Goal: Information Seeking & Learning: Check status

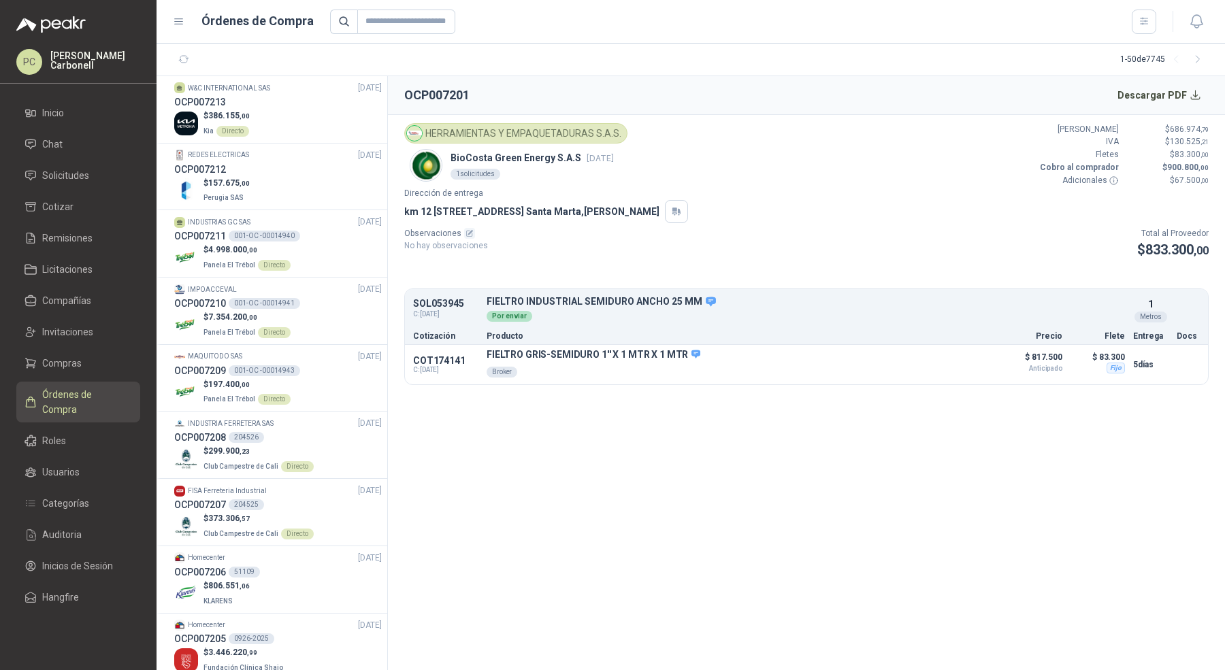
scroll to position [659, 0]
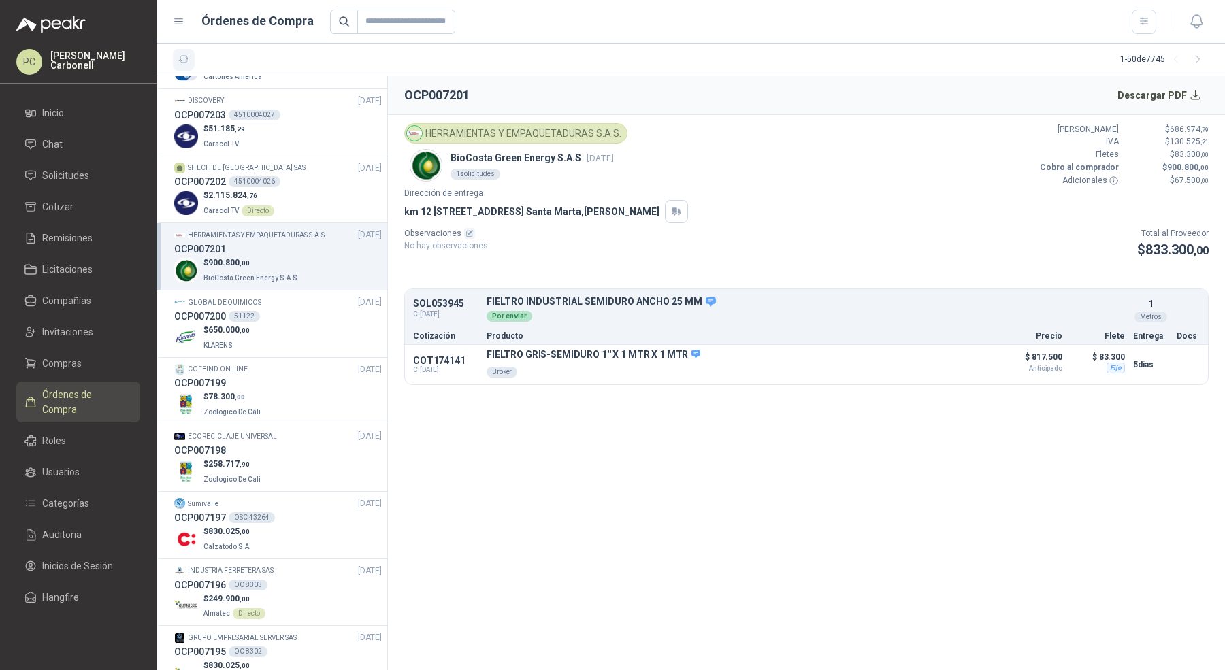
click at [176, 59] on button "button" at bounding box center [184, 60] width 22 height 22
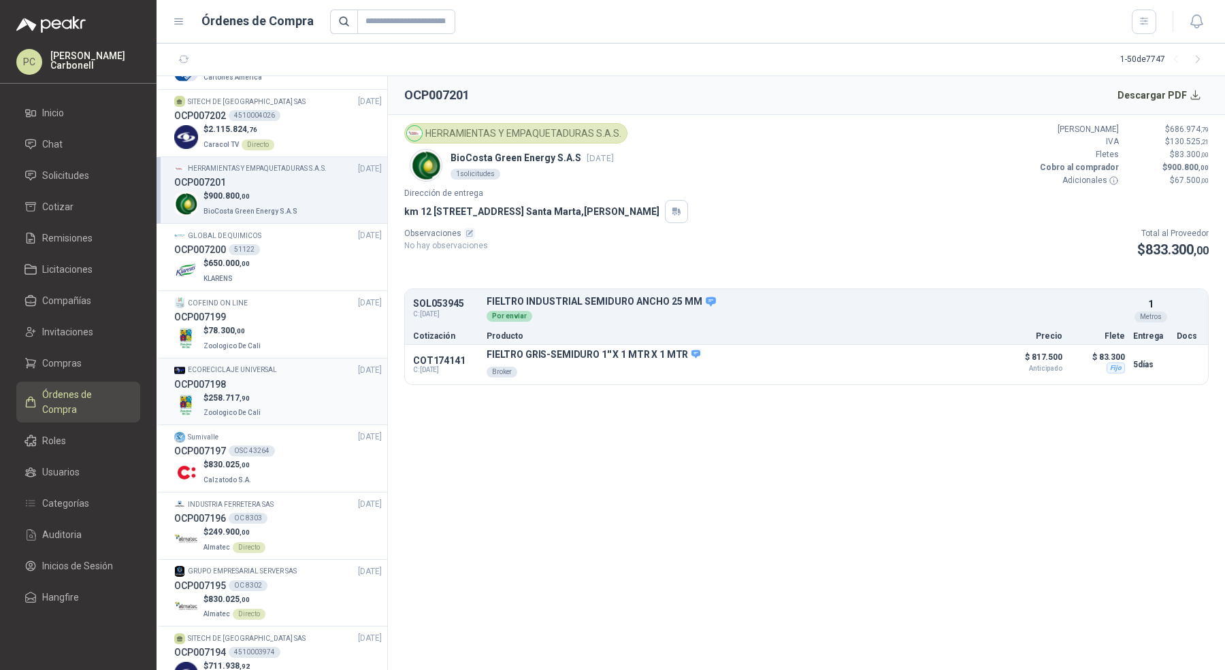
scroll to position [0, 0]
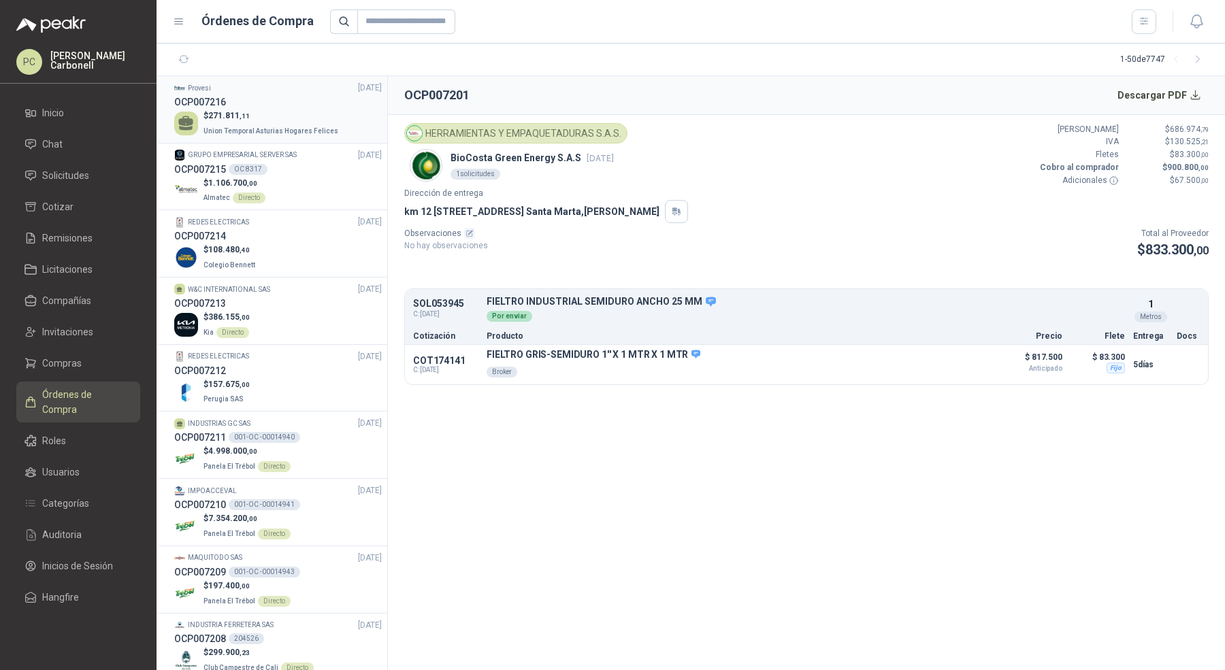
click at [262, 110] on p "$ 271.811 ,11" at bounding box center [273, 116] width 138 height 13
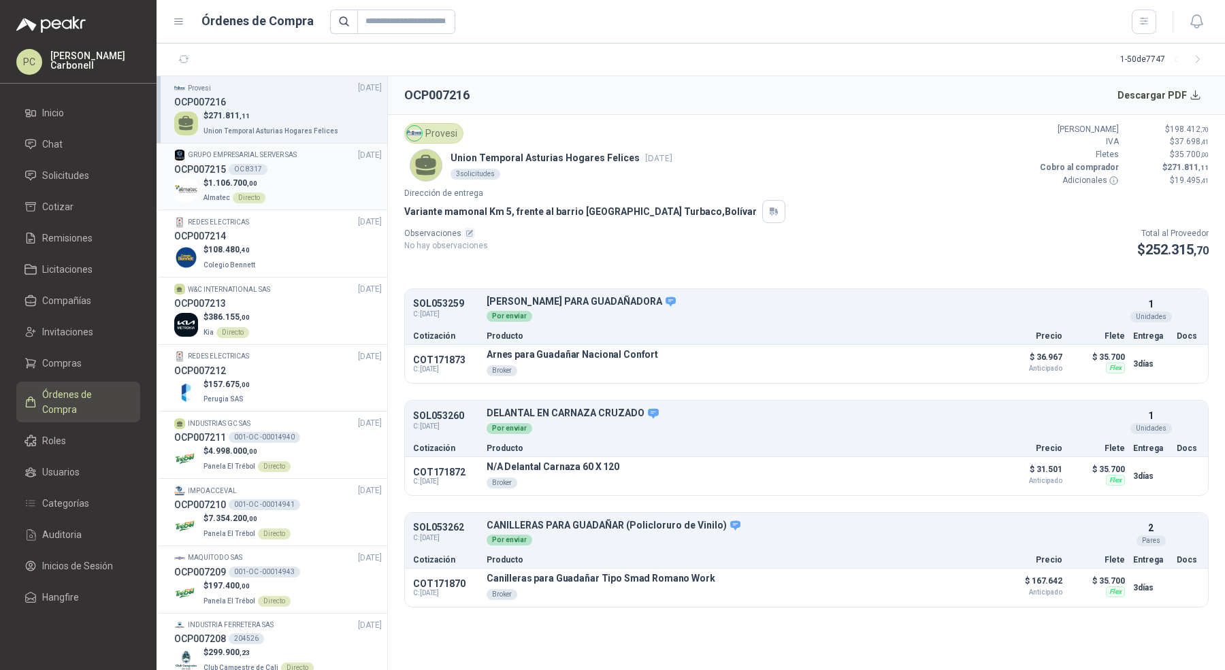
click at [313, 188] on div "$ 1.106.700 ,00 Almatec Directo" at bounding box center [278, 191] width 208 height 28
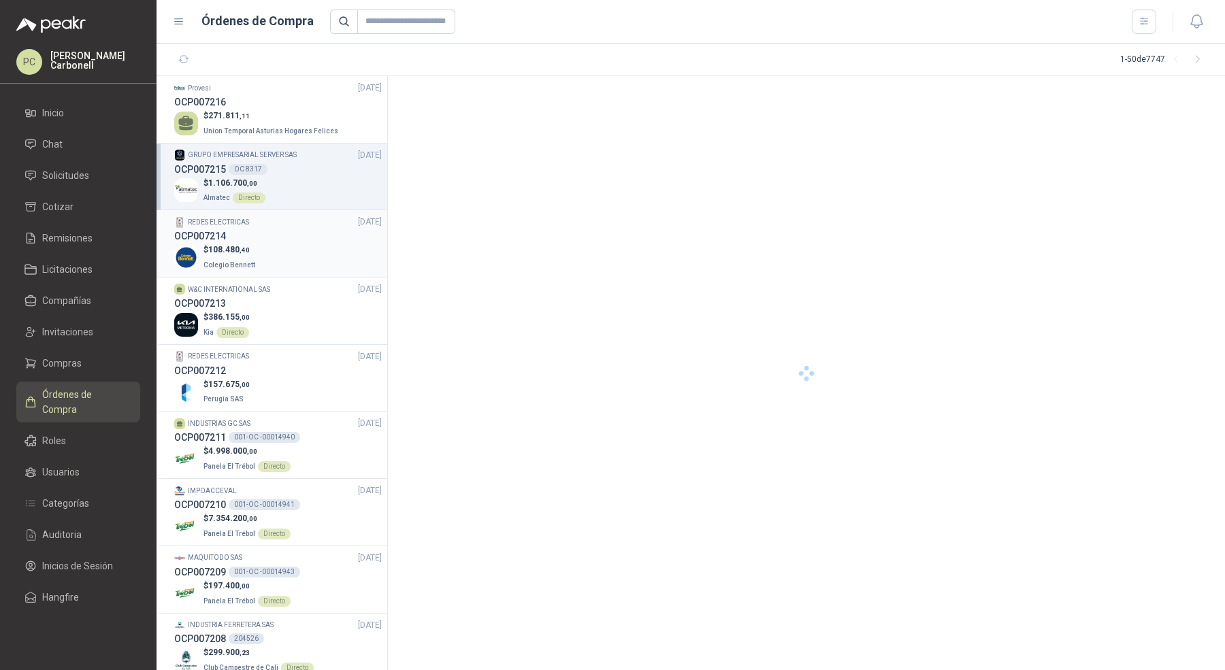
click at [303, 233] on div "OCP007214" at bounding box center [278, 236] width 208 height 15
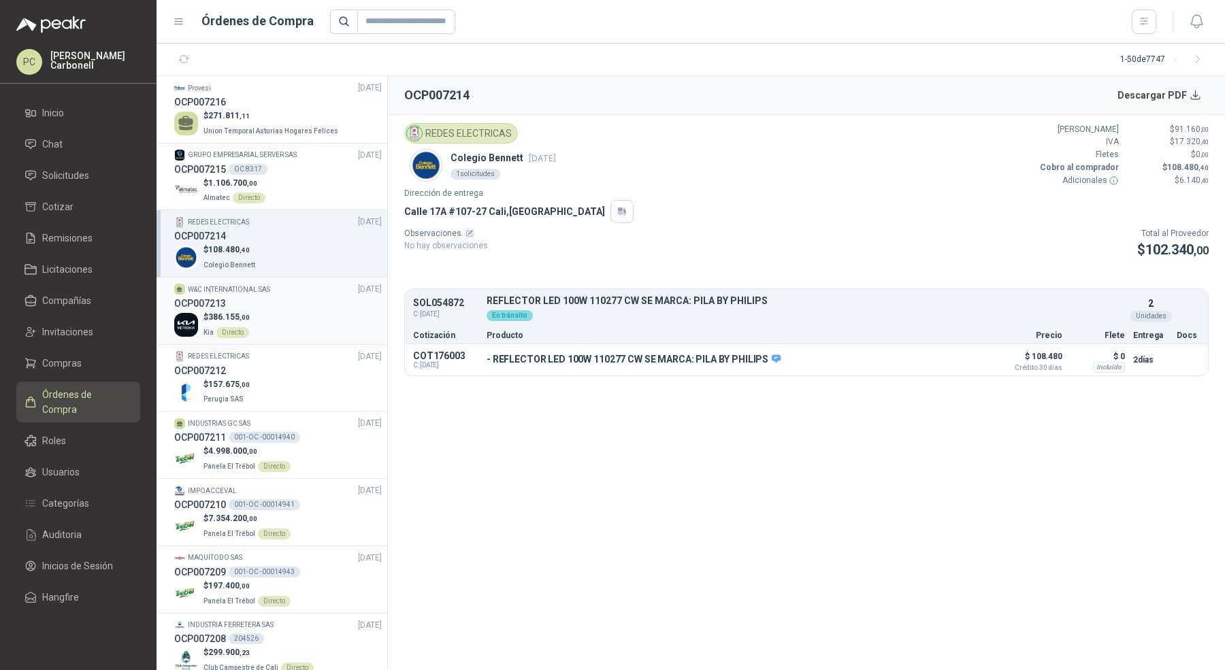
click at [299, 314] on div "$ 386.155 ,00 Kia Directo" at bounding box center [278, 325] width 208 height 28
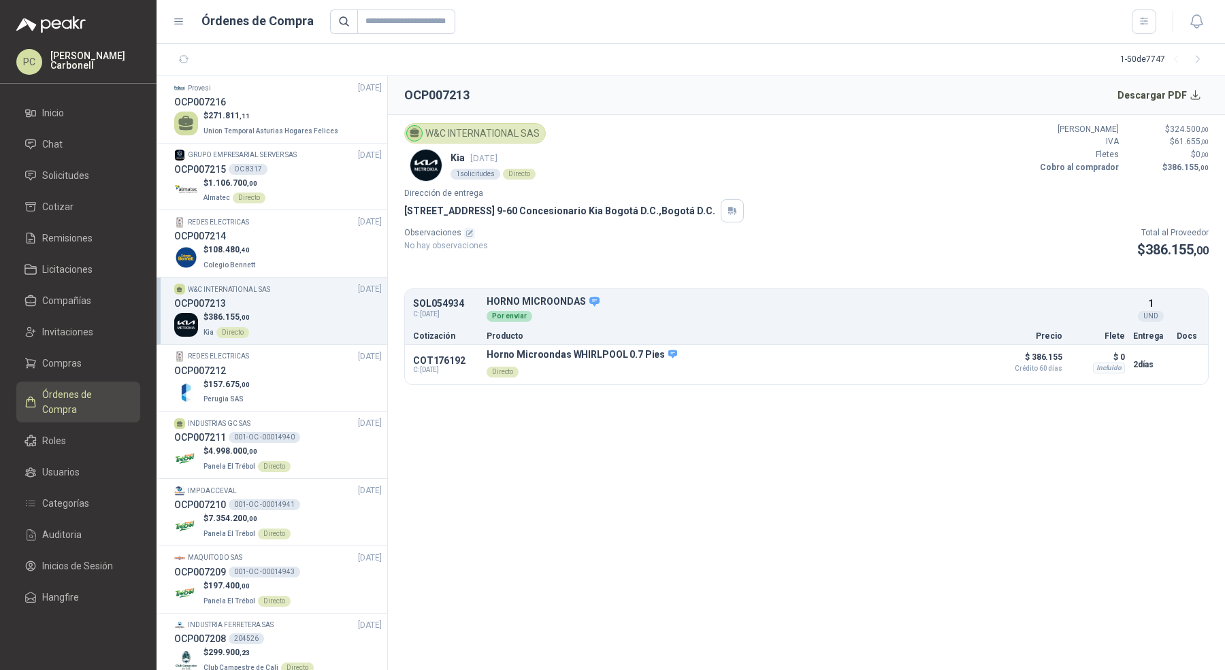
drag, startPoint x: 410, startPoint y: 128, endPoint x: 544, endPoint y: 125, distance: 134.1
click at [544, 128] on div "W&C INTERNATIONAL SAS" at bounding box center [475, 133] width 142 height 20
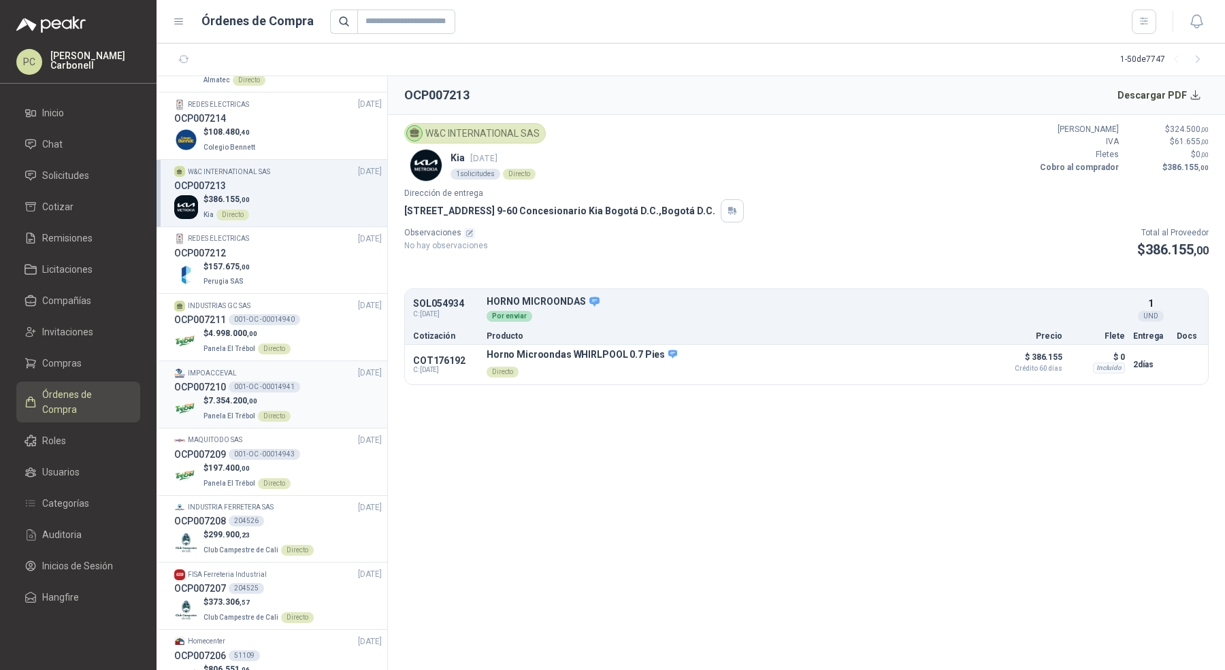
scroll to position [184, 0]
